Goal: Find specific page/section

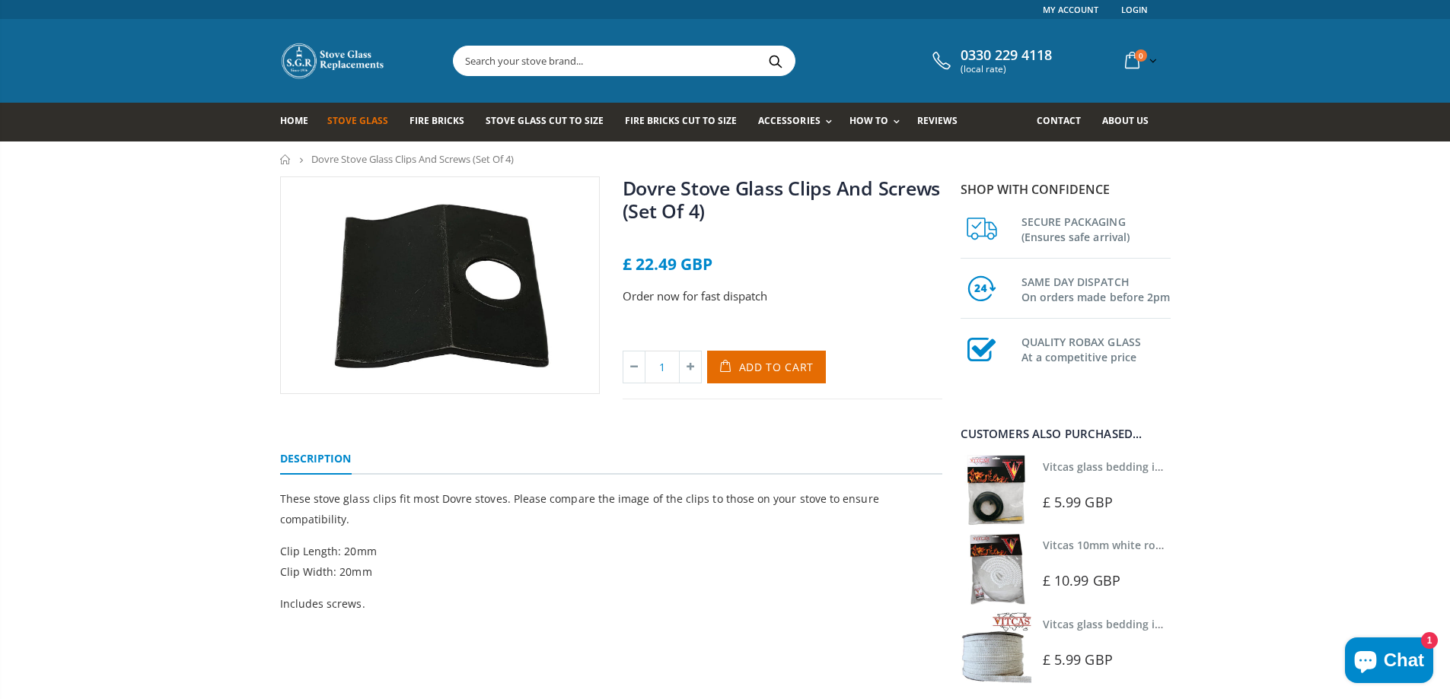
click at [352, 120] on span "Stove Glass" at bounding box center [357, 120] width 61 height 13
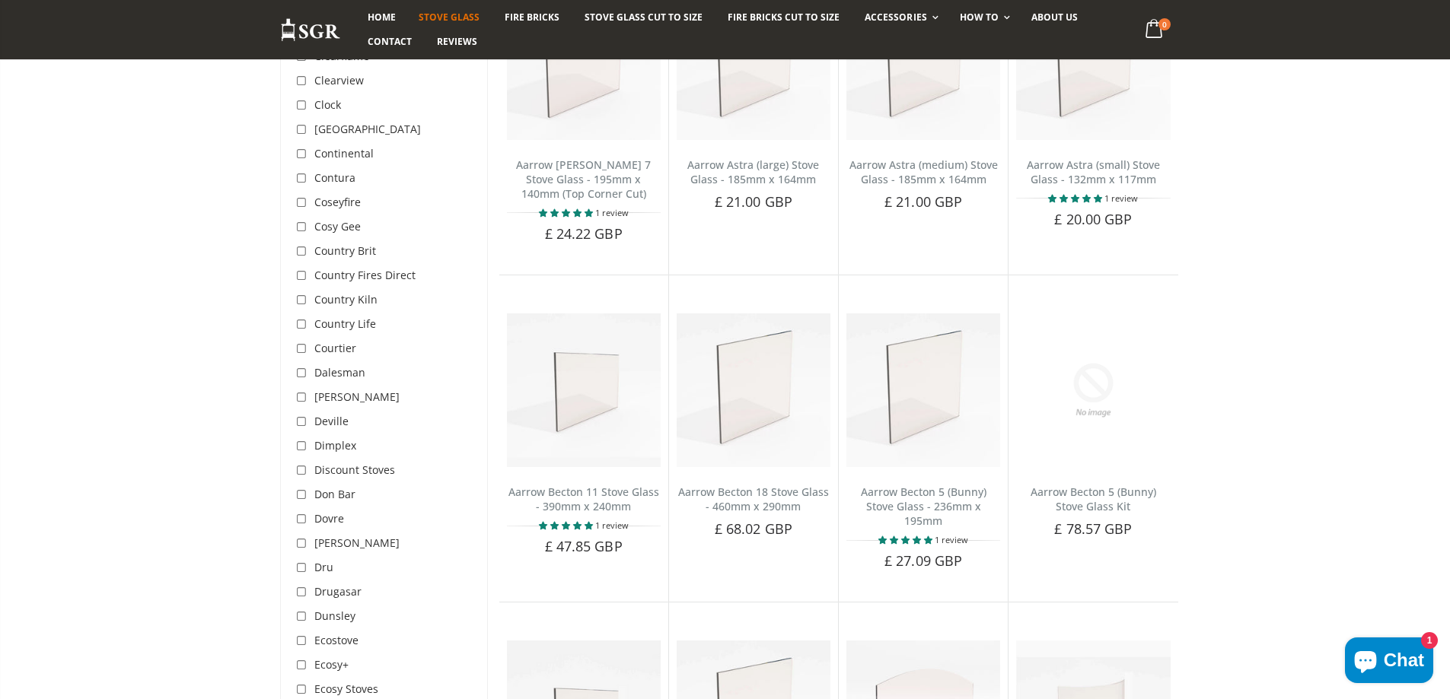
scroll to position [1370, 0]
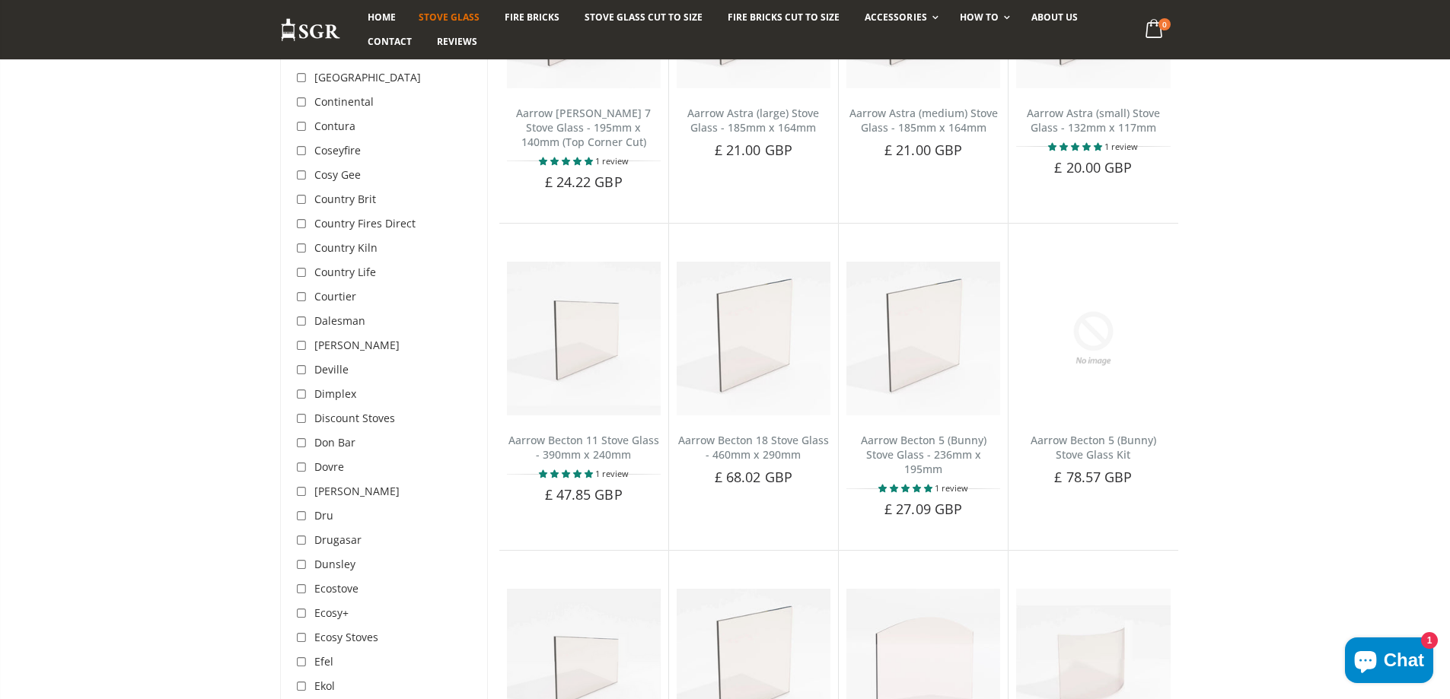
click at [304, 460] on input "checkbox" at bounding box center [303, 467] width 15 height 15
checkbox input "true"
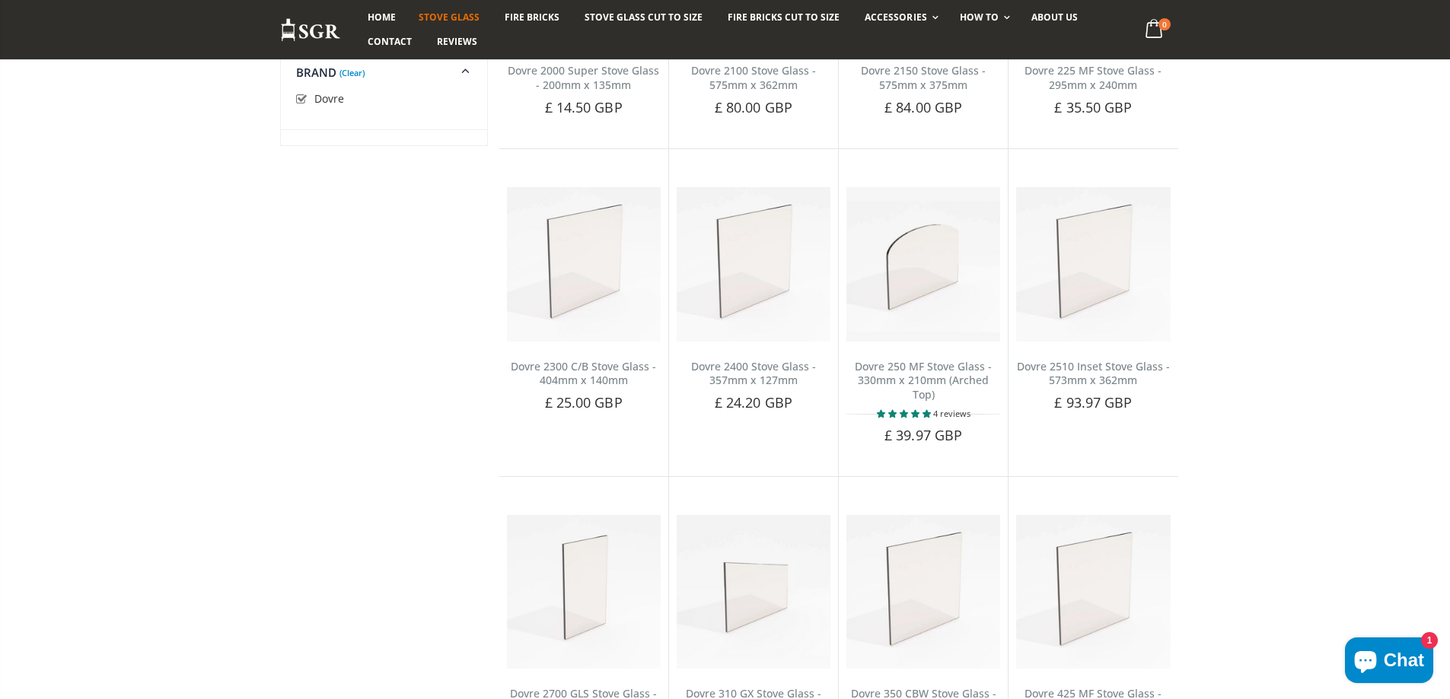
scroll to position [1065, 0]
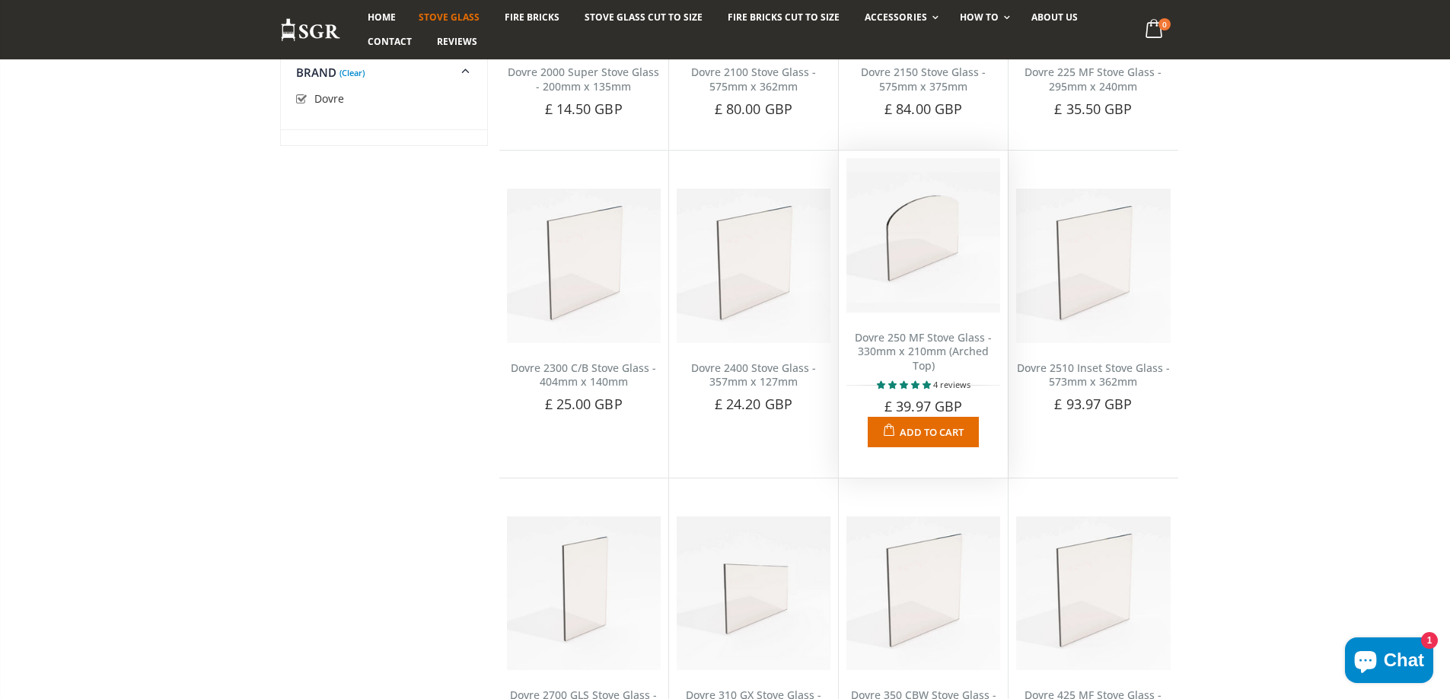
click at [917, 258] on img at bounding box center [923, 235] width 154 height 154
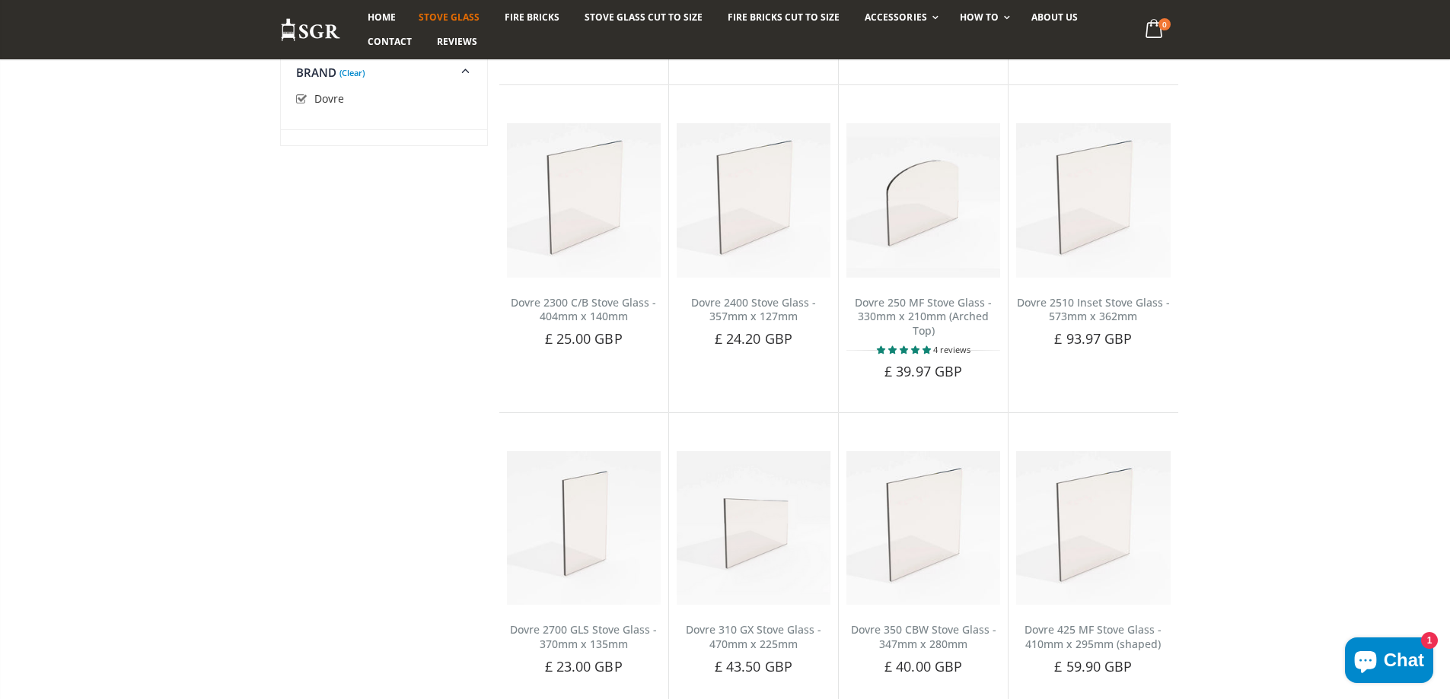
scroll to position [1370, 0]
